Goal: Transaction & Acquisition: Purchase product/service

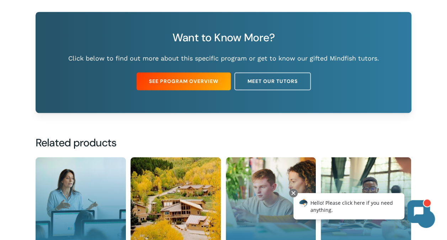
scroll to position [507, 0]
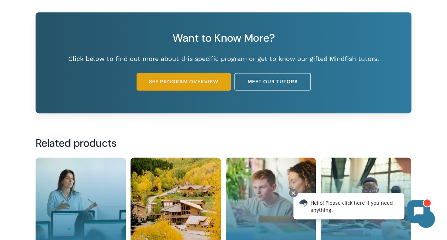
click at [201, 86] on link "See Program Overview" at bounding box center [183, 81] width 94 height 18
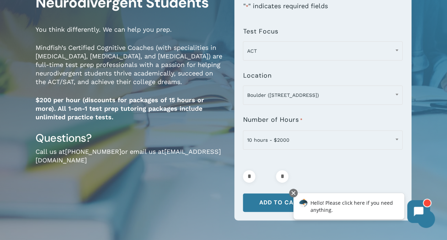
scroll to position [83, 0]
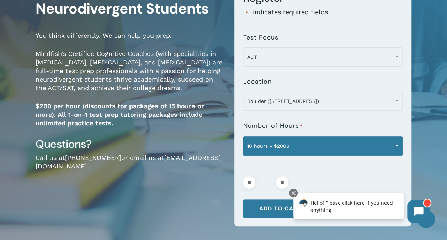
click at [393, 143] on span at bounding box center [396, 145] width 11 height 18
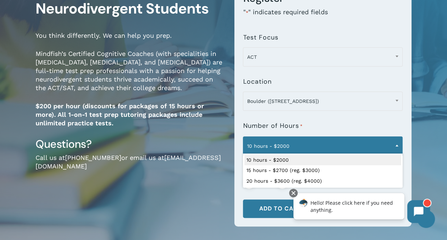
click at [434, 136] on div "**********" at bounding box center [223, 110] width 447 height 301
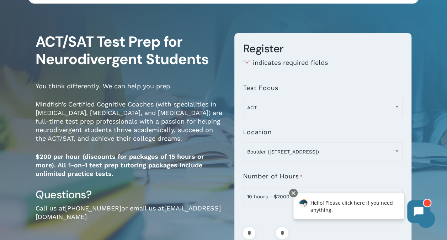
scroll to position [0, 0]
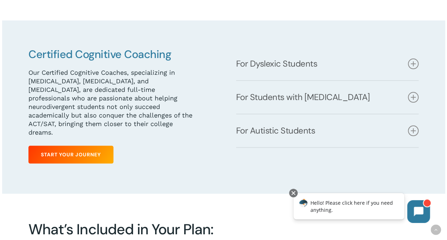
scroll to position [305, 0]
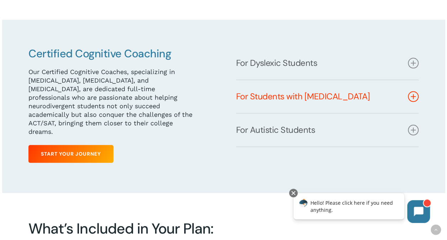
click at [286, 102] on link "For Students with ADHD" at bounding box center [327, 96] width 183 height 33
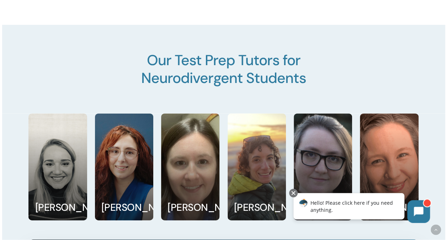
scroll to position [797, 0]
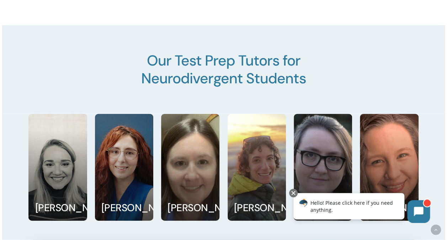
click at [41, 180] on link at bounding box center [58, 167] width 58 height 106
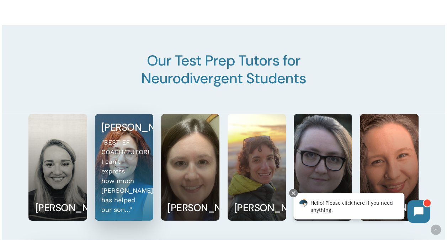
click at [129, 174] on link at bounding box center [124, 167] width 58 height 106
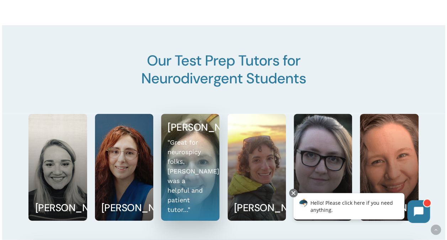
click at [177, 164] on link at bounding box center [190, 167] width 58 height 106
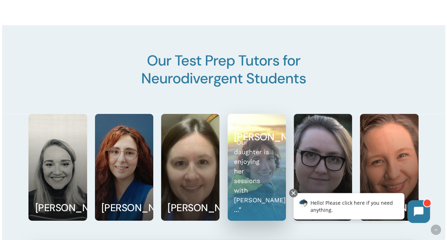
click at [261, 190] on link at bounding box center [257, 167] width 58 height 106
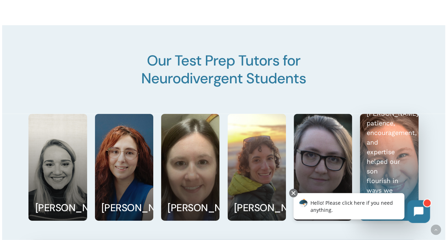
click at [373, 161] on link at bounding box center [389, 167] width 58 height 106
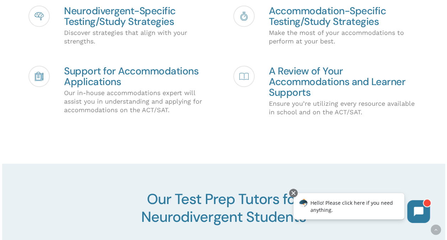
scroll to position [659, 0]
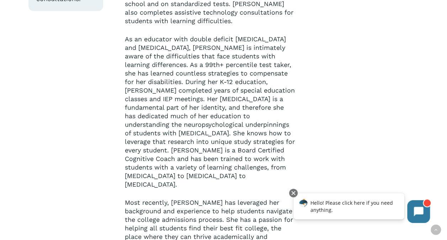
scroll to position [403, 0]
click at [383, 97] on div "Expertise: ACT, SAT, GRE, Executive Functioning and Study Skills, AP/IB Classes…" at bounding box center [223, 126] width 390 height 847
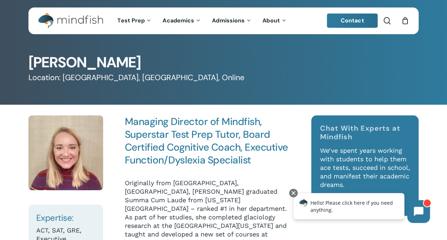
scroll to position [0, 0]
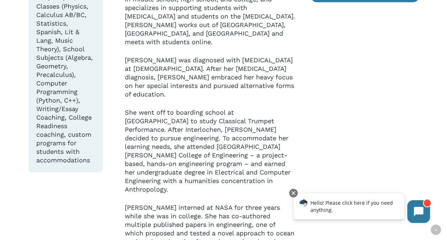
scroll to position [210, 0]
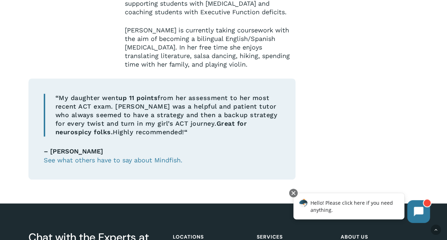
scroll to position [511, 0]
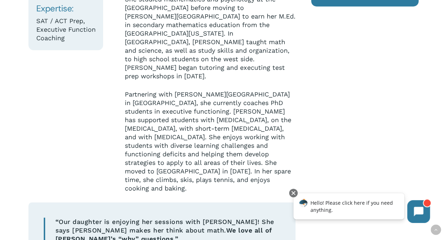
scroll to position [213, 0]
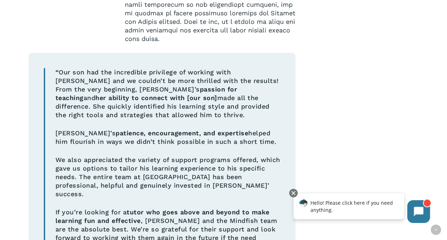
scroll to position [310, 0]
